Goal: Transaction & Acquisition: Purchase product/service

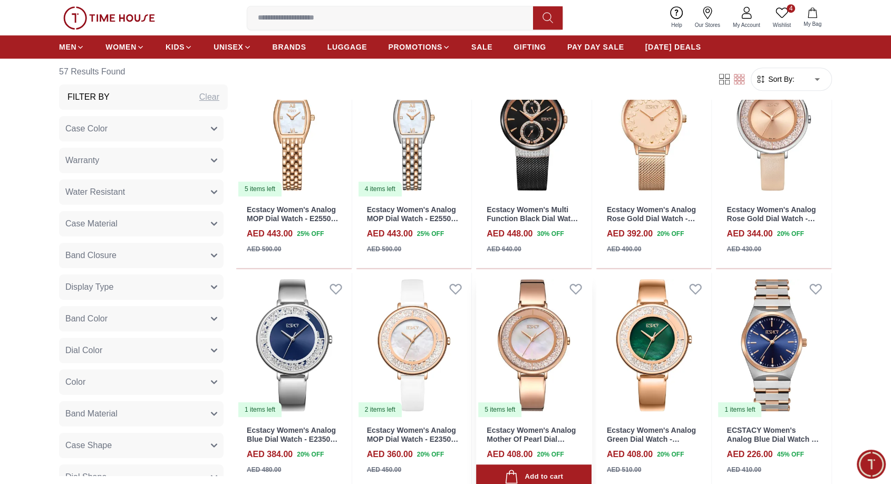
scroll to position [586, 0]
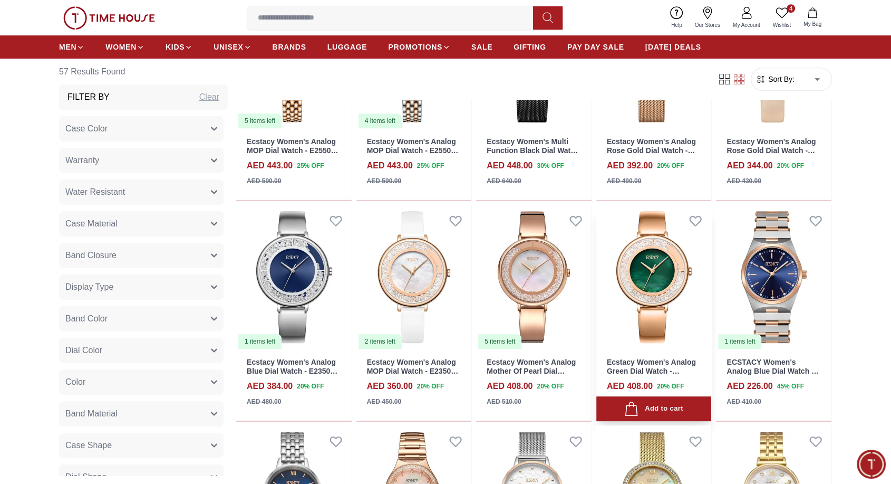
click at [653, 265] on img at bounding box center [655, 277] width 116 height 145
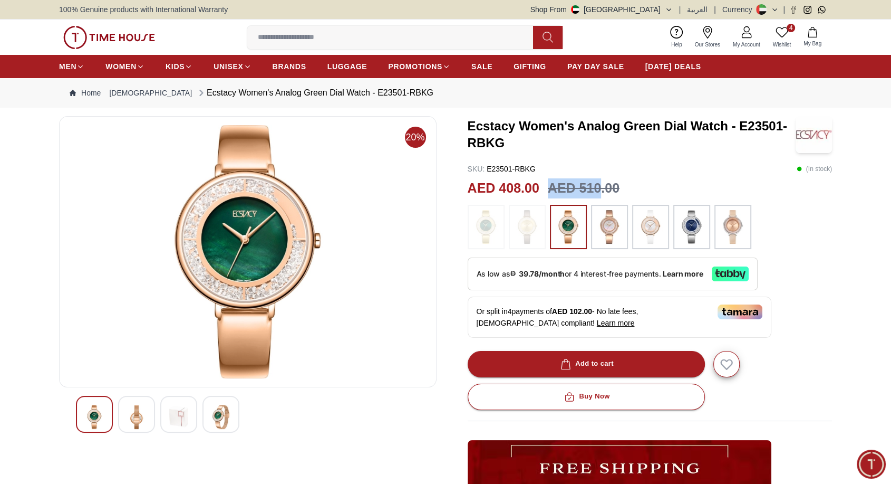
drag, startPoint x: 549, startPoint y: 188, endPoint x: 599, endPoint y: 186, distance: 50.2
click at [599, 186] on h3 "AED 510.00" at bounding box center [584, 188] width 72 height 20
click at [221, 412] on img at bounding box center [221, 417] width 19 height 24
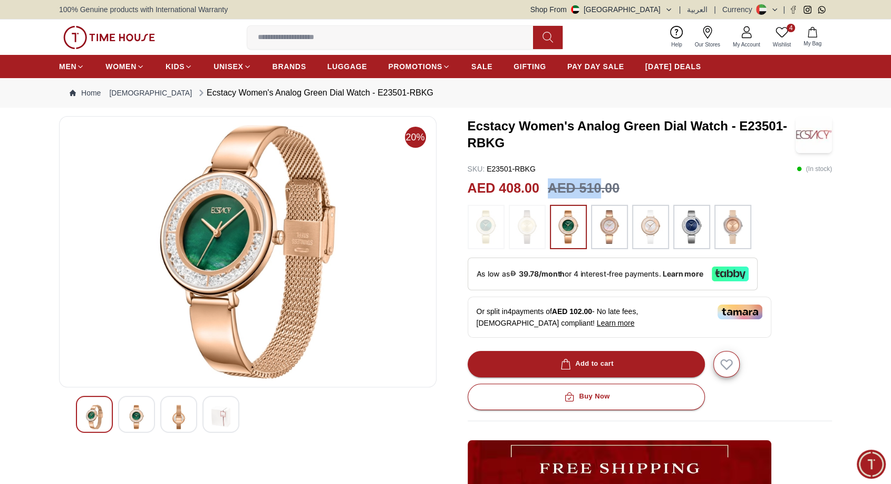
click at [93, 412] on img at bounding box center [94, 417] width 19 height 24
click at [137, 407] on img at bounding box center [136, 417] width 19 height 24
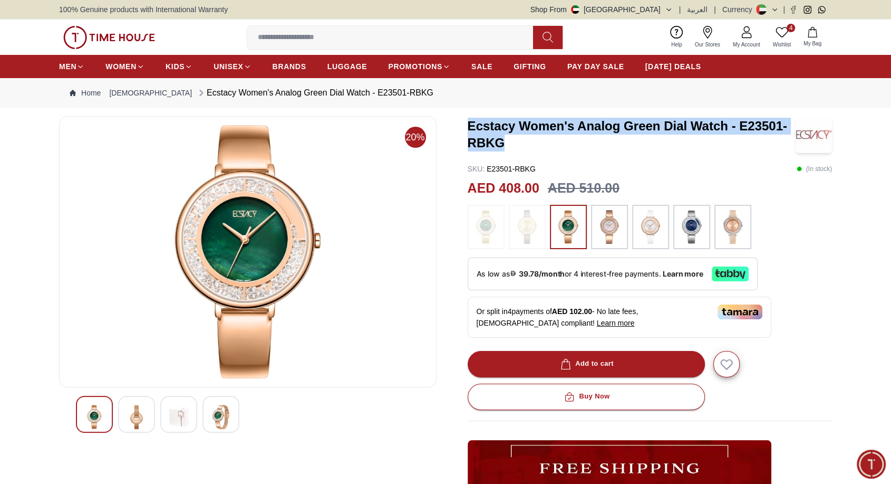
drag, startPoint x: 469, startPoint y: 122, endPoint x: 523, endPoint y: 143, distance: 57.5
click at [523, 143] on h3 "Ecstacy Women's Analog Green Dial Watch - E23501-RBKG" at bounding box center [632, 135] width 329 height 34
copy h3 "Ecstacy Women's Analog Green Dial Watch - E23501-RBKG"
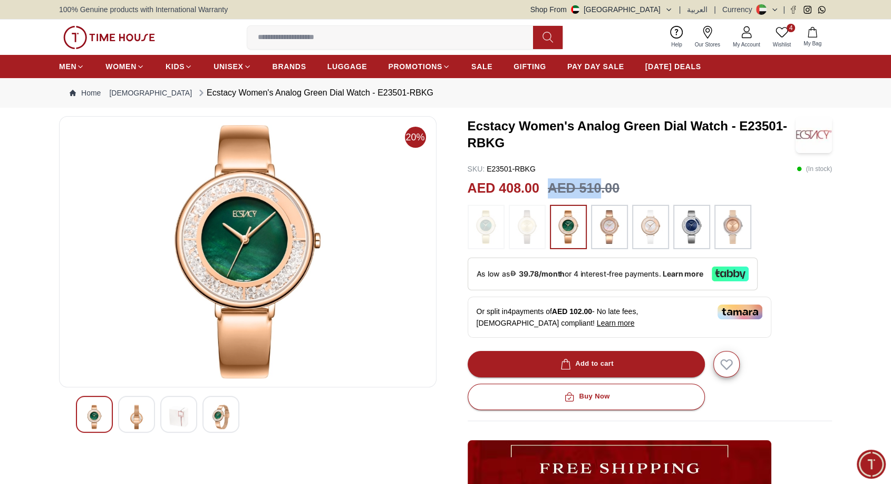
drag, startPoint x: 550, startPoint y: 187, endPoint x: 601, endPoint y: 187, distance: 51.2
click at [601, 187] on h3 "AED 510.00" at bounding box center [584, 188] width 72 height 20
copy h3 "AED 510"
